Goal: Navigation & Orientation: Go to known website

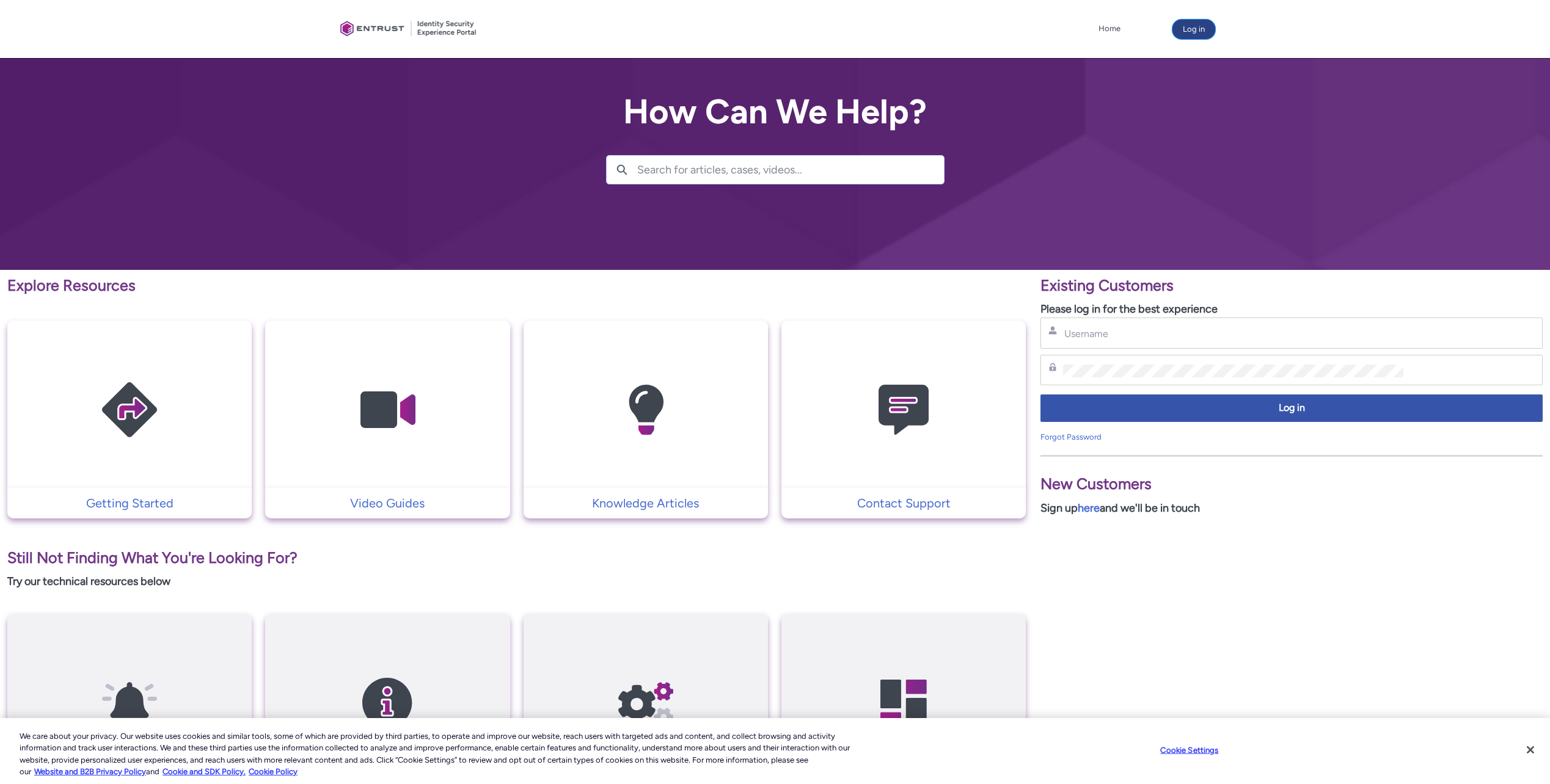
click at [1185, 34] on button "Log in" at bounding box center [1194, 29] width 43 height 19
click at [1204, 24] on button "Log in" at bounding box center [1194, 29] width 43 height 19
